Goal: Navigation & Orientation: Find specific page/section

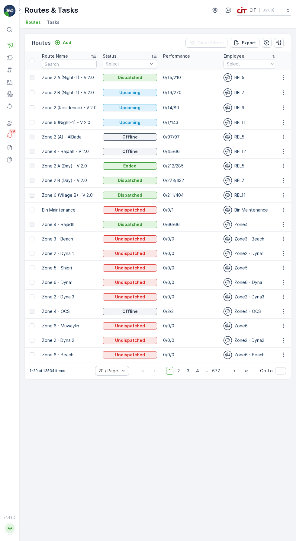
click at [266, 42] on icon "button" at bounding box center [266, 43] width 6 height 6
